Goal: Task Accomplishment & Management: Manage account settings

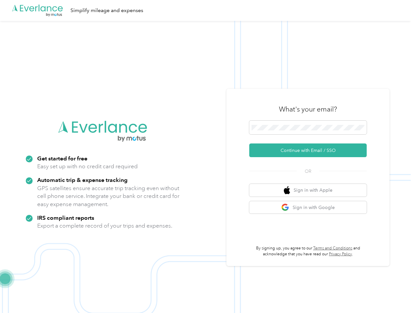
click at [207, 157] on img at bounding box center [205, 177] width 411 height 313
click at [207, 10] on div ".cls-1 { fill: #00adee; } .cls-2 { fill: #fff; } .cls-3 { fill: #707372; } .cls…" at bounding box center [205, 10] width 411 height 21
click at [311, 150] on button "Continue with Email / SSO" at bounding box center [308, 151] width 118 height 14
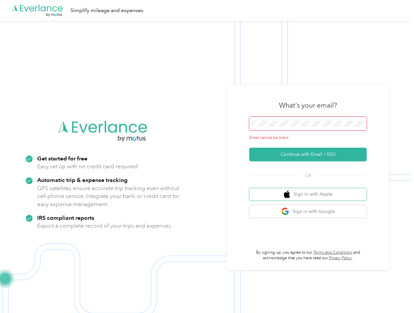
click at [311, 190] on button "Sign in with Apple" at bounding box center [308, 194] width 118 height 13
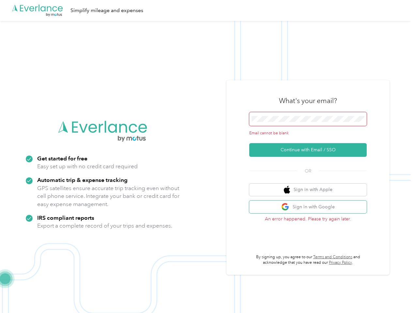
click at [311, 208] on button "Sign in with Google" at bounding box center [308, 207] width 118 height 13
